Goal: Transaction & Acquisition: Download file/media

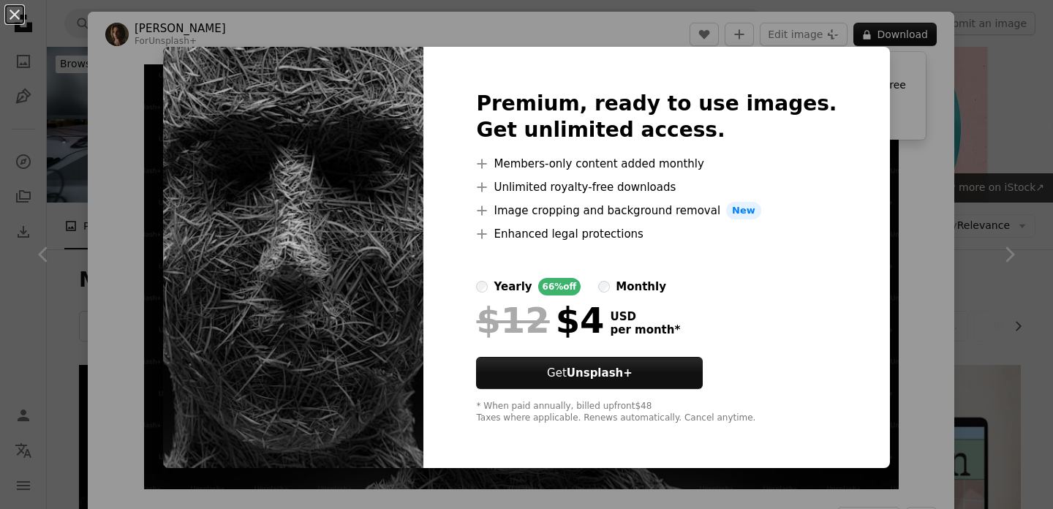
scroll to position [339, 0]
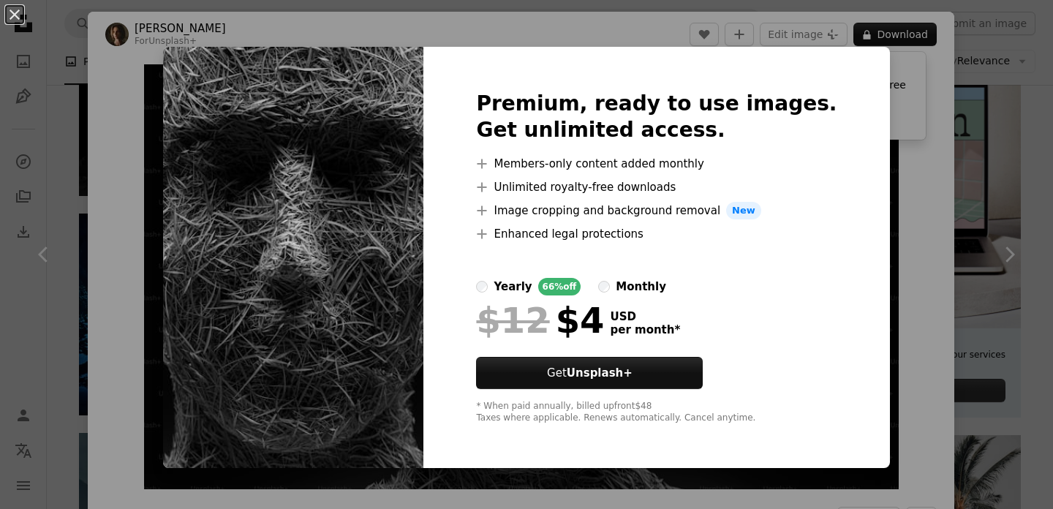
click at [886, 276] on div "An X shape Premium, ready to use images. Get unlimited access. A plus sign Memb…" at bounding box center [526, 254] width 1053 height 509
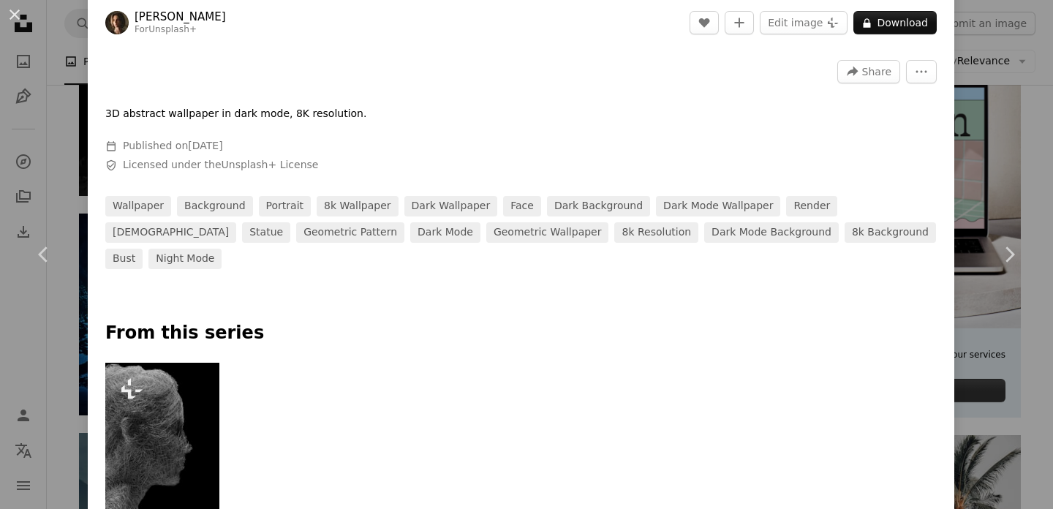
scroll to position [522, 0]
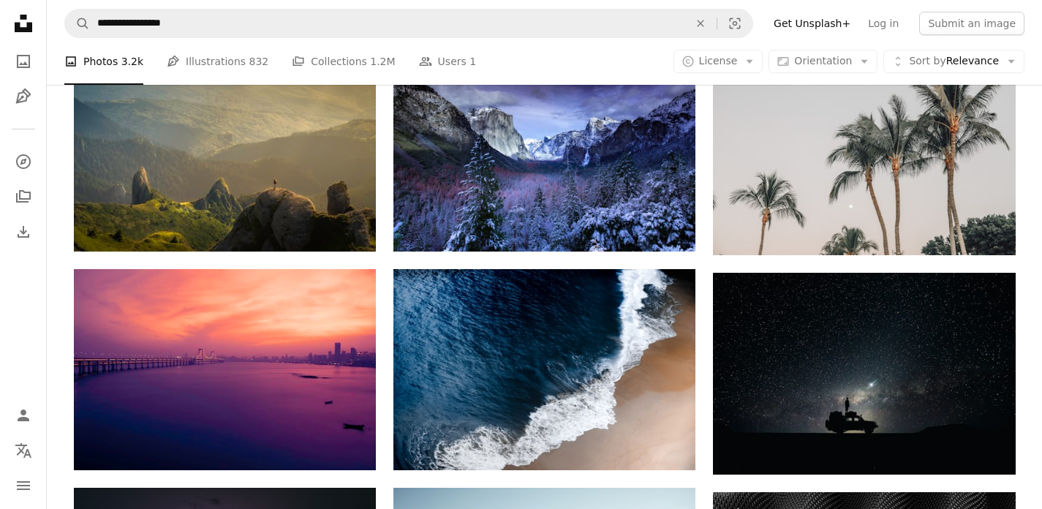
scroll to position [720, 0]
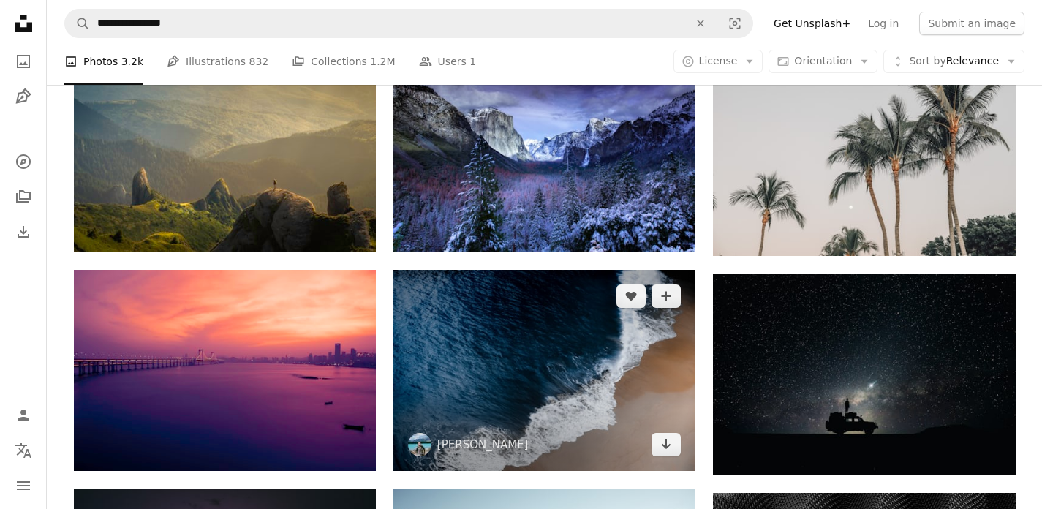
click at [619, 335] on img at bounding box center [544, 370] width 302 height 201
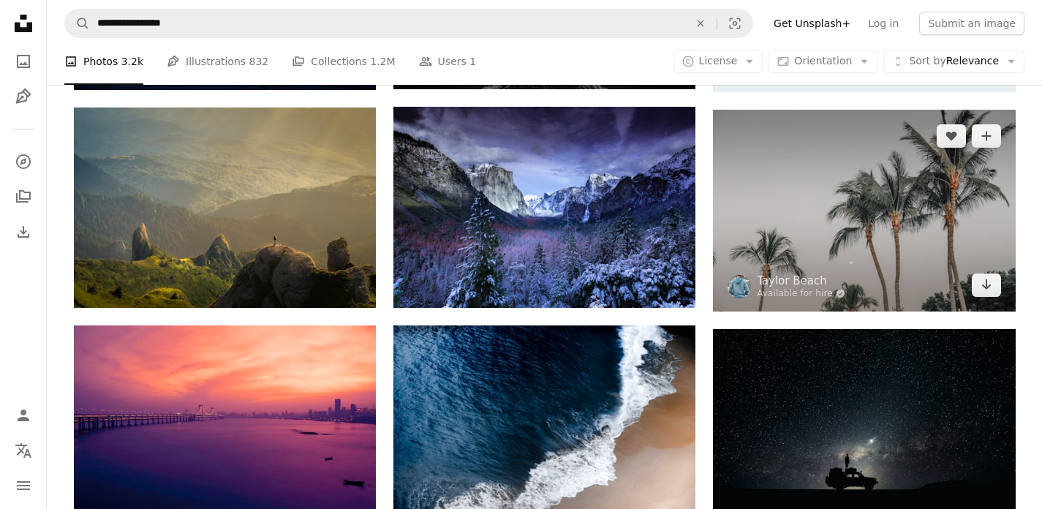
scroll to position [686, 0]
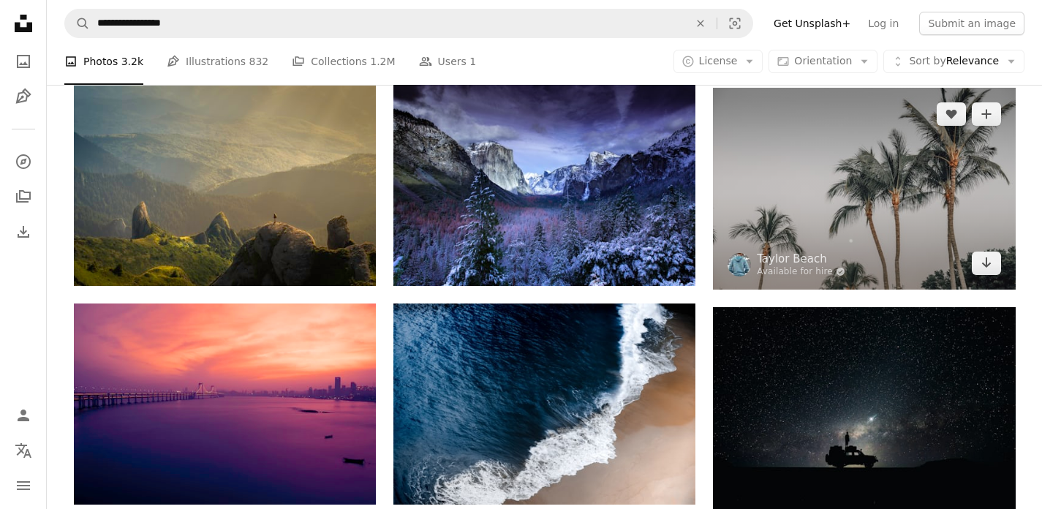
click at [842, 141] on img at bounding box center [864, 188] width 302 height 201
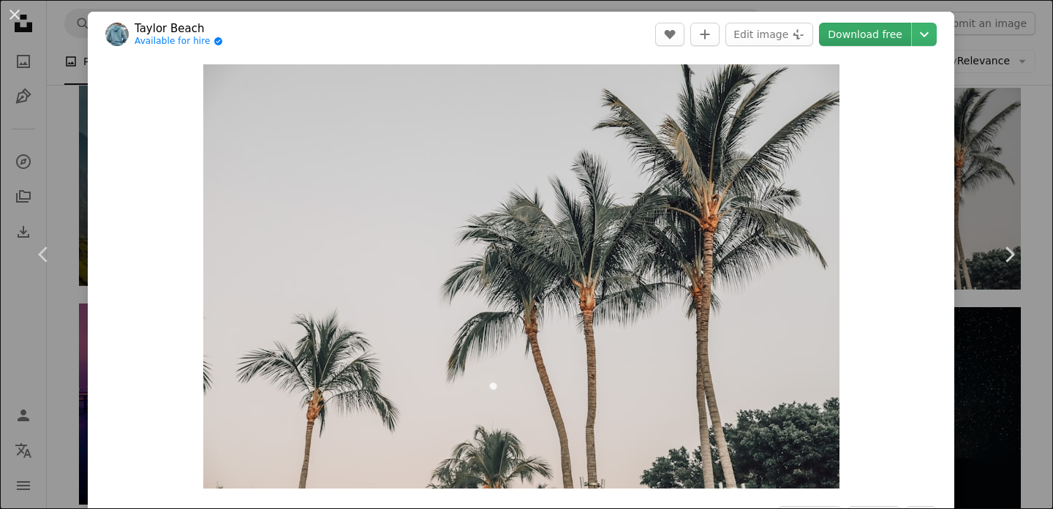
click at [852, 29] on link "Download free" at bounding box center [865, 34] width 92 height 23
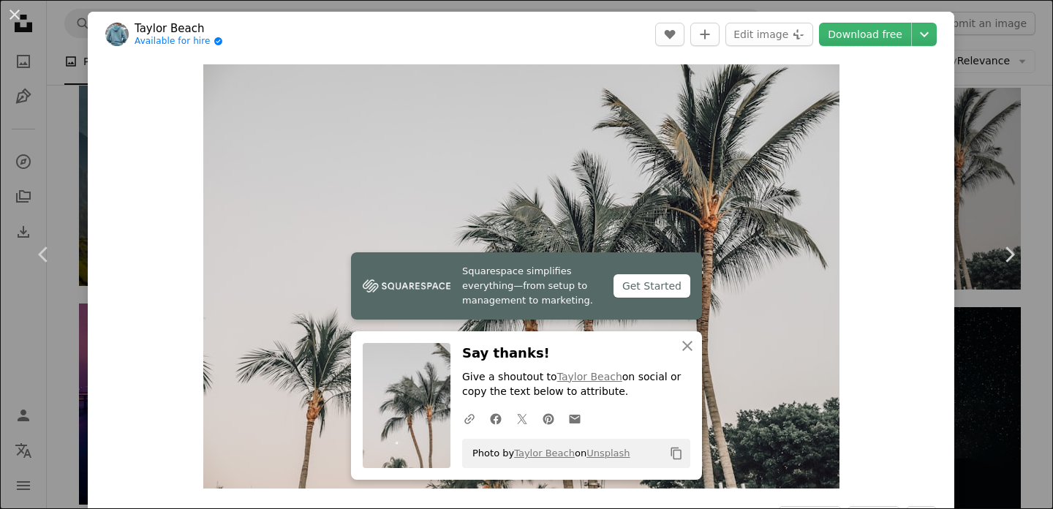
click at [936, 112] on div "Zoom in" at bounding box center [521, 276] width 866 height 439
click at [986, 121] on div "An X shape Chevron left Chevron right Squarespace simplifies everything—from se…" at bounding box center [526, 254] width 1053 height 509
